Goal: Task Accomplishment & Management: Manage account settings

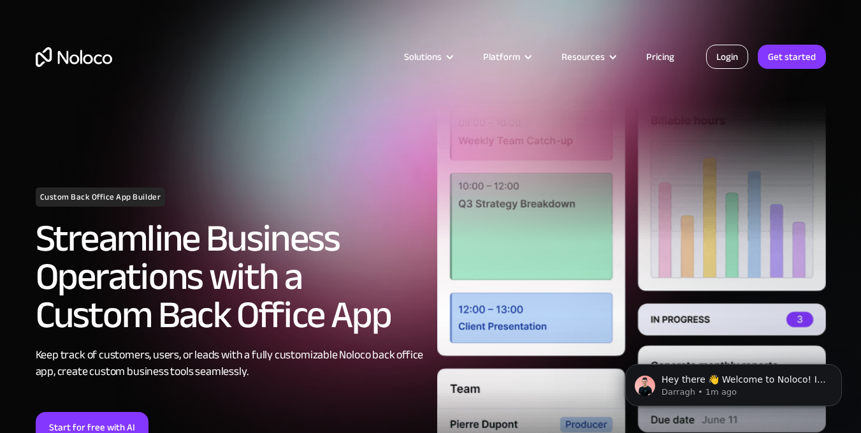
click at [738, 54] on link "Login" at bounding box center [727, 57] width 42 height 24
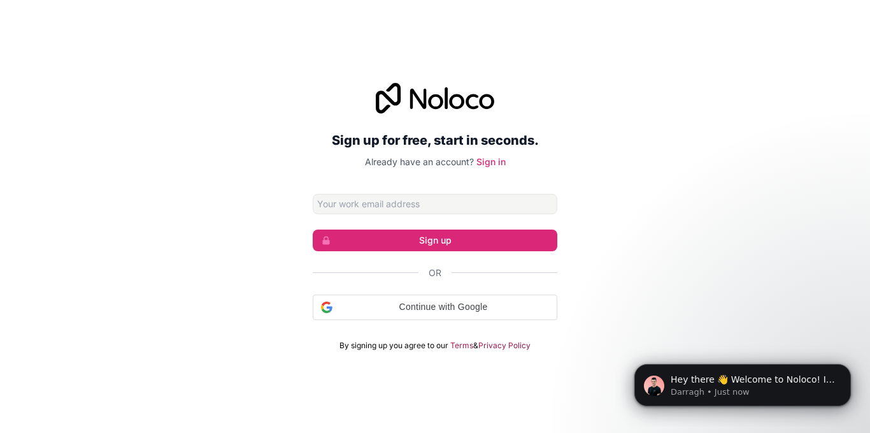
click at [442, 200] on input "Email address" at bounding box center [435, 204] width 245 height 20
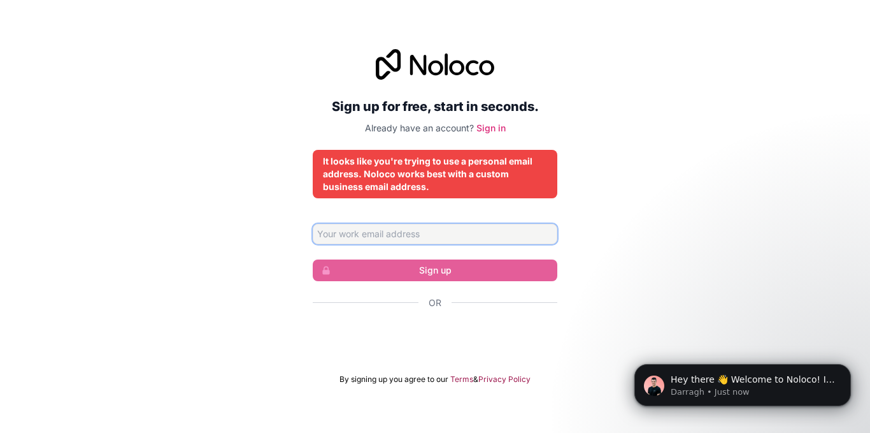
click at [427, 242] on input "Email address" at bounding box center [435, 234] width 245 height 20
click at [340, 308] on div "Or" at bounding box center [435, 302] width 245 height 13
click at [385, 236] on input "Email address" at bounding box center [435, 234] width 245 height 20
type input "infocodewithniraj@gmail.com"
